Goal: Information Seeking & Learning: Learn about a topic

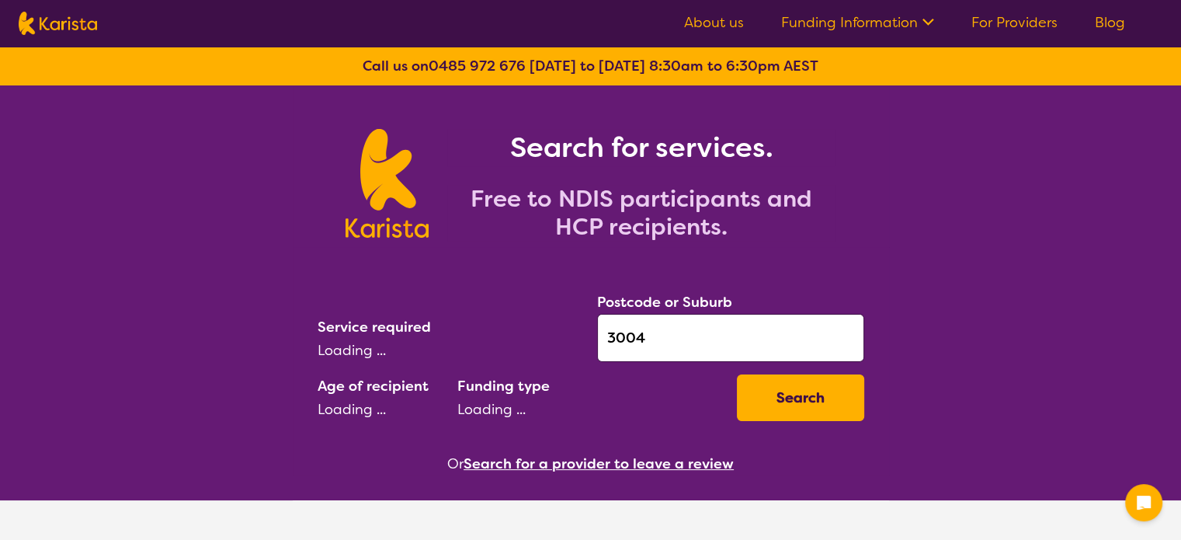
select select "[MEDICAL_DATA]"
select select "AD"
select select "NDIS"
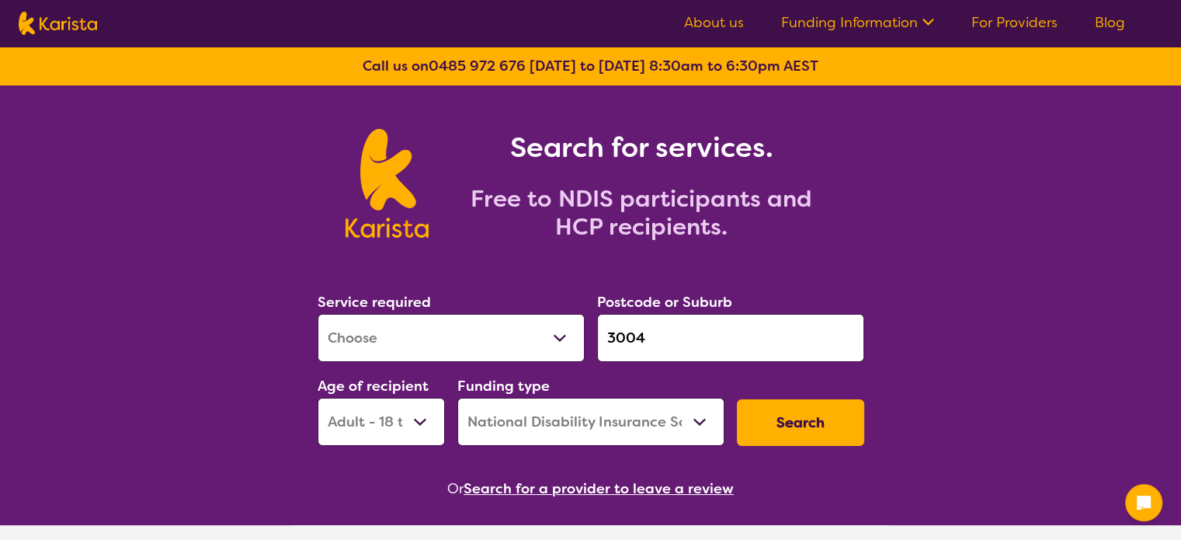
click at [550, 487] on button "Search for a provider to leave a review" at bounding box center [599, 488] width 270 height 23
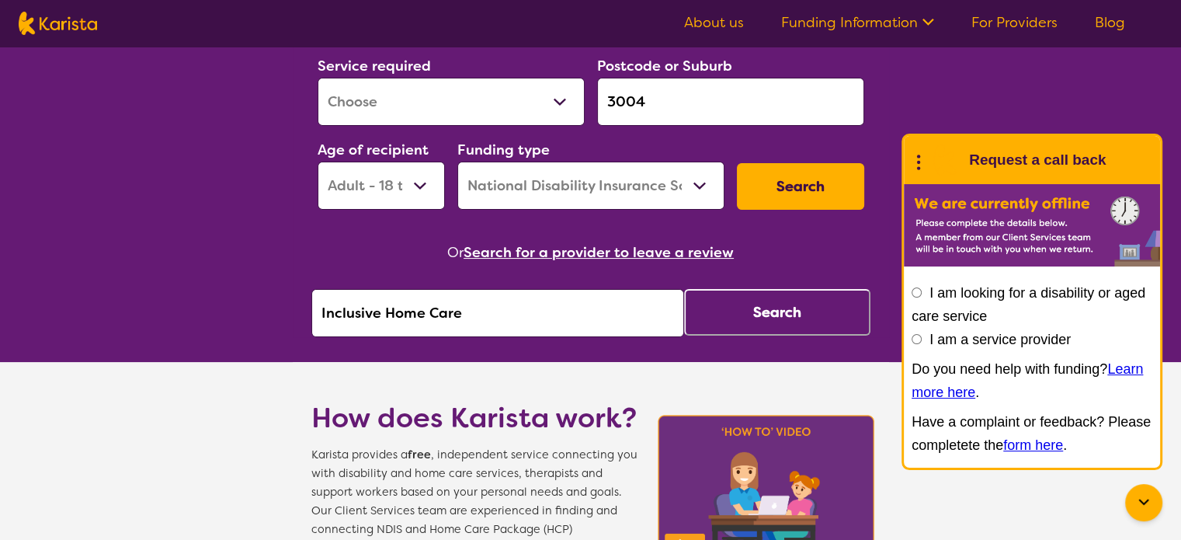
scroll to position [311, 0]
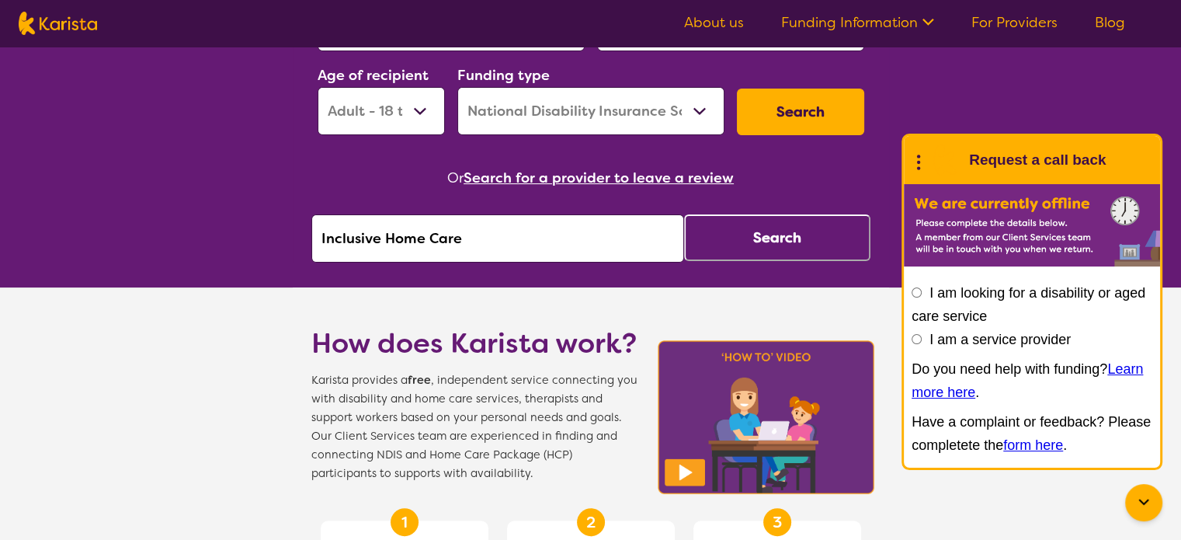
drag, startPoint x: 488, startPoint y: 239, endPoint x: 169, endPoint y: 239, distance: 318.3
click at [172, 239] on div "Search for services. Free to NDIS participants and HCP recipients. Service requ…" at bounding box center [590, 507] width 1181 height 1465
type input "[MEDICAL_DATA]"
click button "Search" at bounding box center [777, 237] width 186 height 47
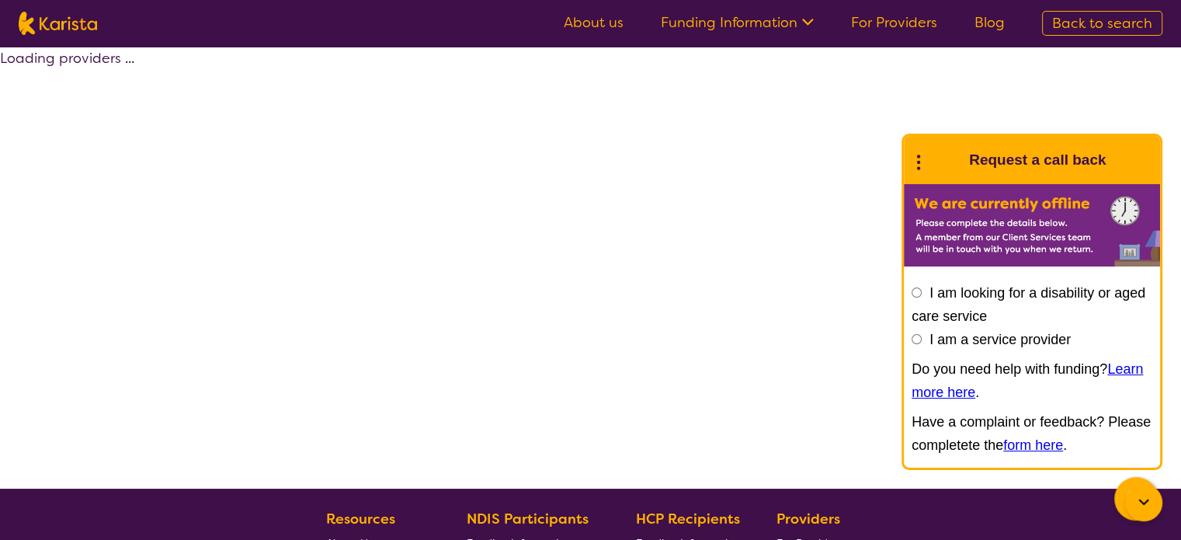
select select "by_score"
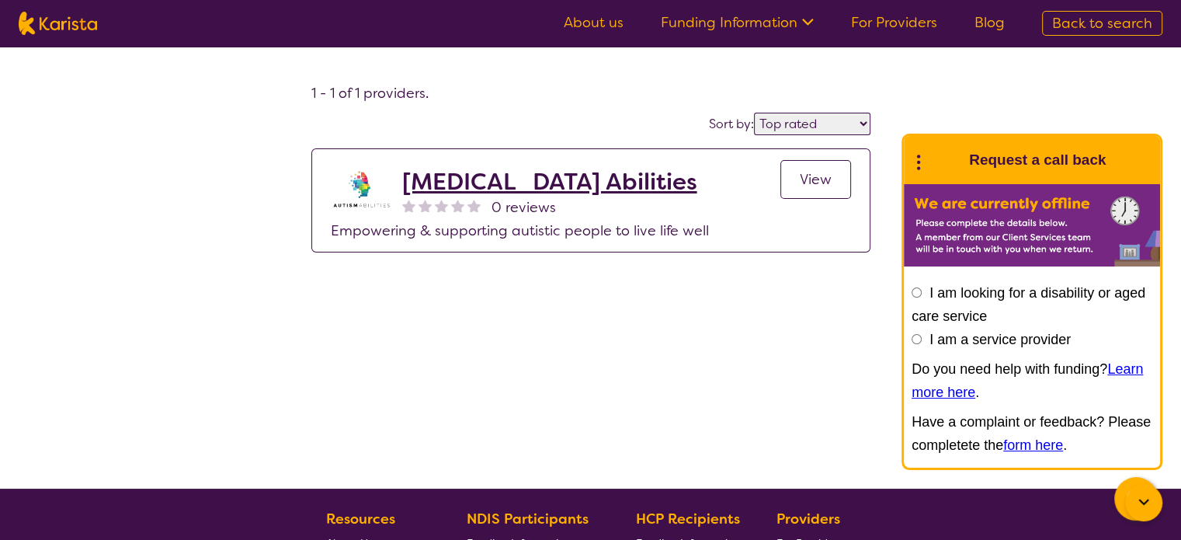
click at [801, 179] on span "View" at bounding box center [816, 179] width 32 height 19
